Goal: Transaction & Acquisition: Purchase product/service

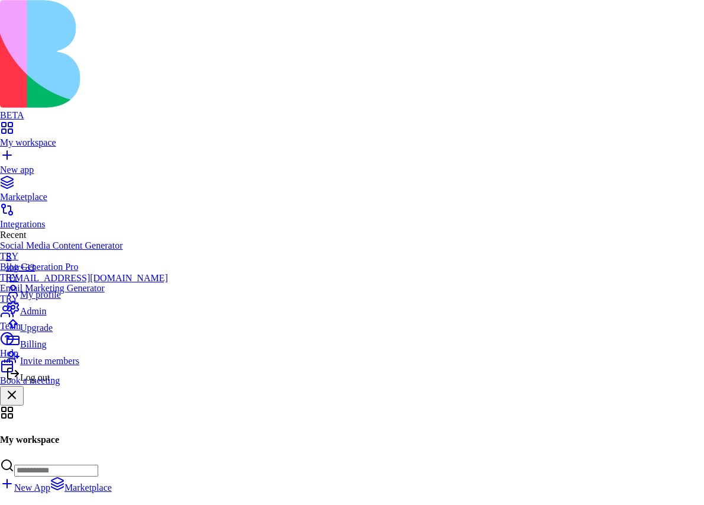
click at [88, 333] on div "Upgrade" at bounding box center [87, 325] width 162 height 17
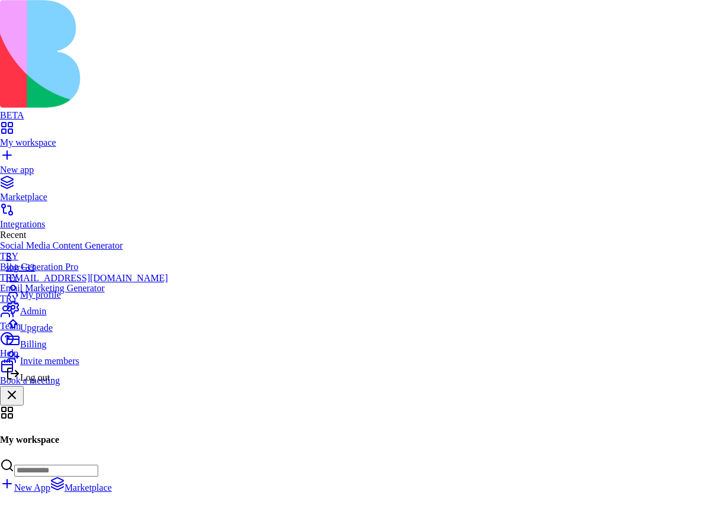
click at [72, 333] on div "Upgrade" at bounding box center [87, 325] width 162 height 17
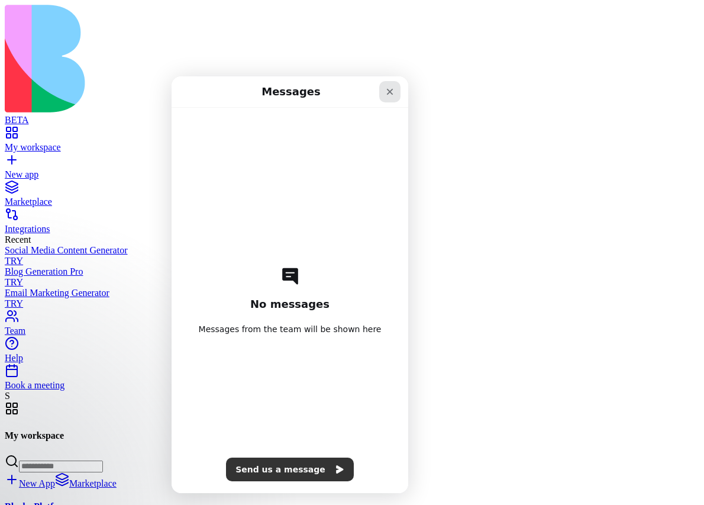
click at [391, 91] on icon "Close" at bounding box center [390, 92] width 7 height 7
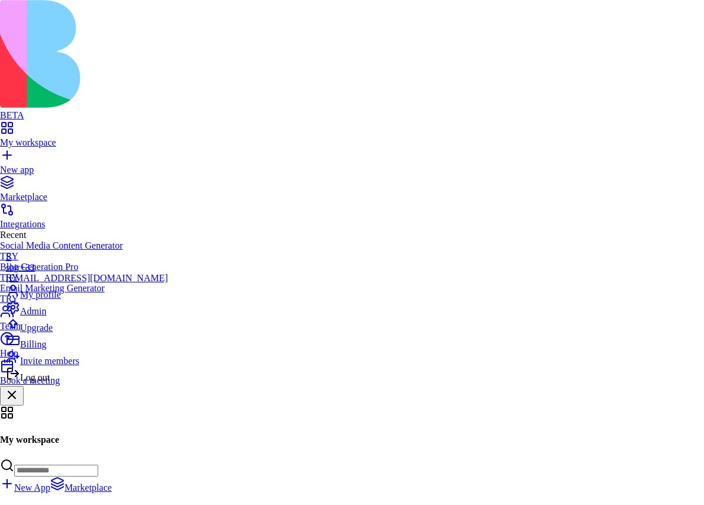
click at [60, 350] on div "Billing" at bounding box center [87, 341] width 162 height 17
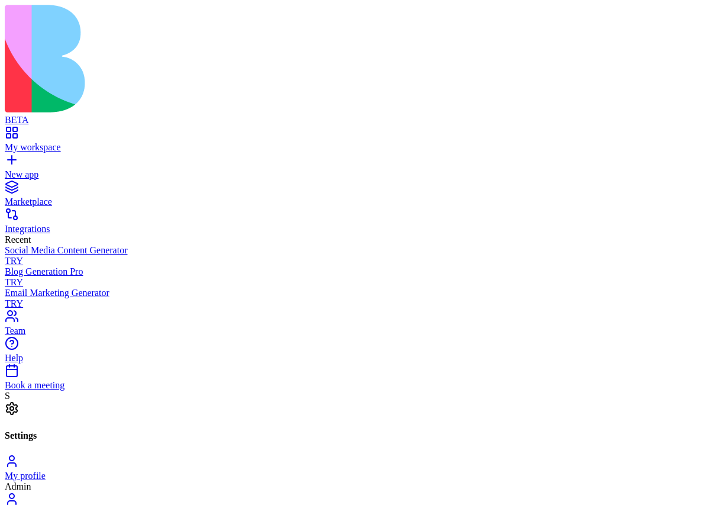
scroll to position [0, 32]
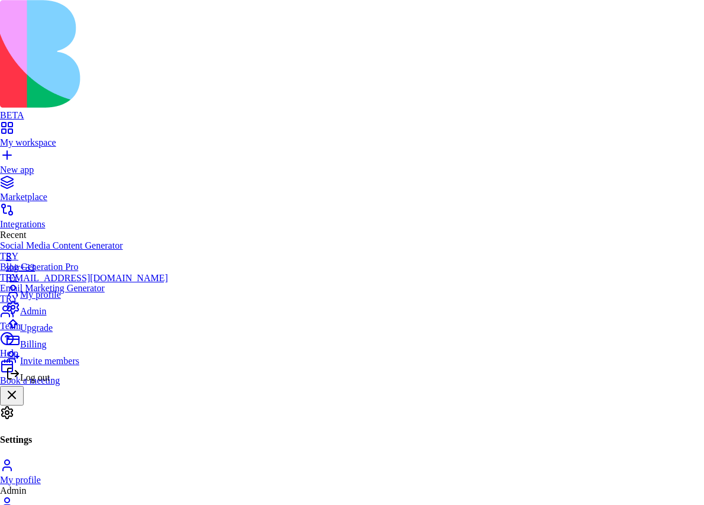
click at [64, 317] on div "Admin" at bounding box center [87, 308] width 162 height 17
click at [53, 333] on span "Upgrade" at bounding box center [36, 327] width 33 height 10
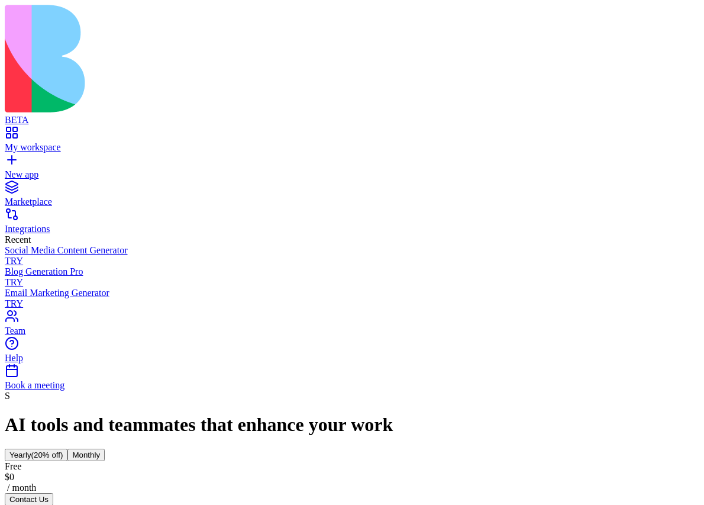
click at [53, 493] on button "Contact Us" at bounding box center [29, 499] width 49 height 12
